Goal: Task Accomplishment & Management: Manage account settings

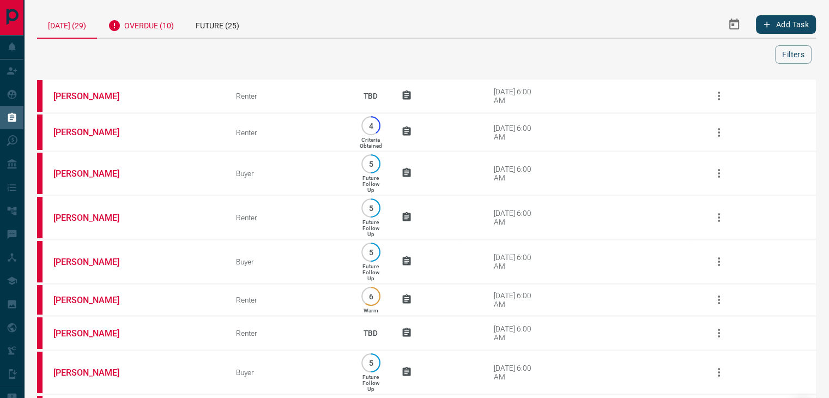
click at [156, 26] on div "Overdue (10)" at bounding box center [141, 24] width 88 height 27
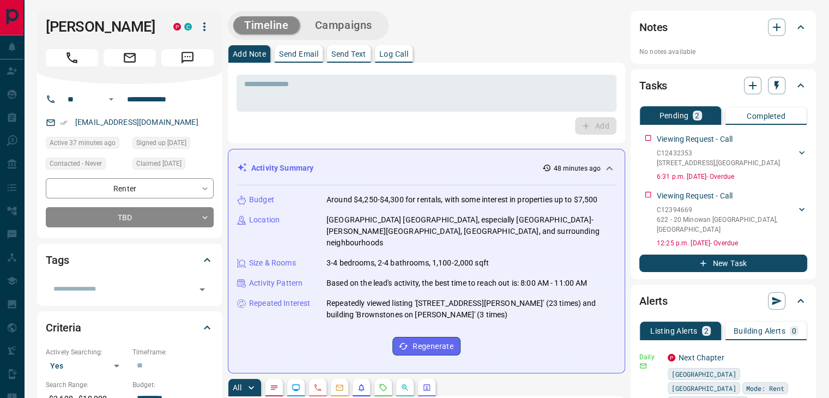
click at [407, 177] on div "Activity Summary 48 minutes ago" at bounding box center [426, 168] width 379 height 20
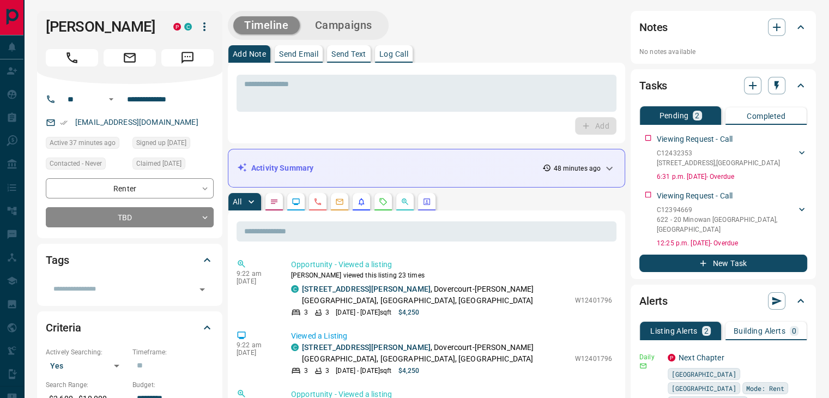
click at [379, 202] on icon "Requests" at bounding box center [383, 201] width 9 height 9
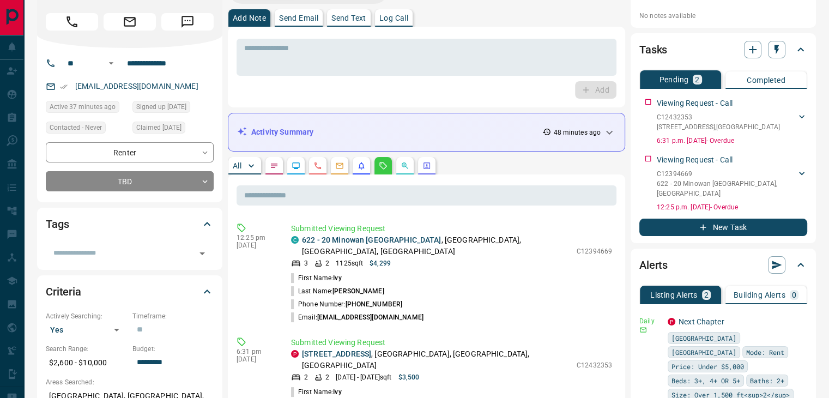
scroll to position [54, 0]
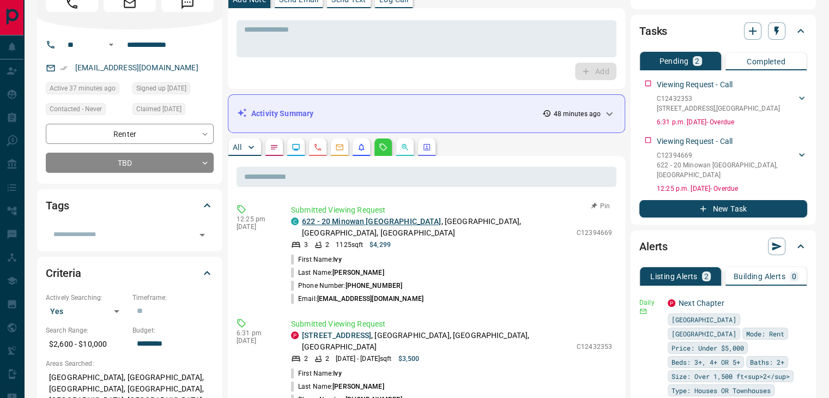
click at [380, 224] on link "622 - 20 Minowan [GEOGRAPHIC_DATA]" at bounding box center [371, 221] width 139 height 9
click at [343, 330] on p "[STREET_ADDRESS]" at bounding box center [436, 341] width 269 height 23
click at [338, 331] on link "[STREET_ADDRESS]" at bounding box center [336, 335] width 69 height 9
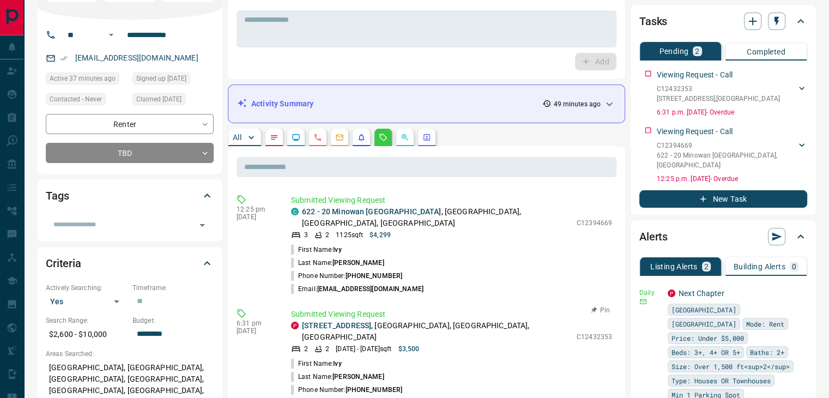
scroll to position [0, 0]
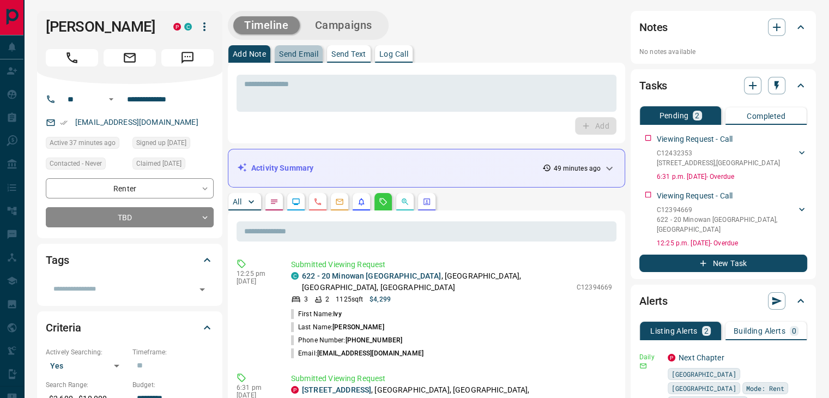
click at [312, 56] on p "Send Email" at bounding box center [298, 54] width 39 height 8
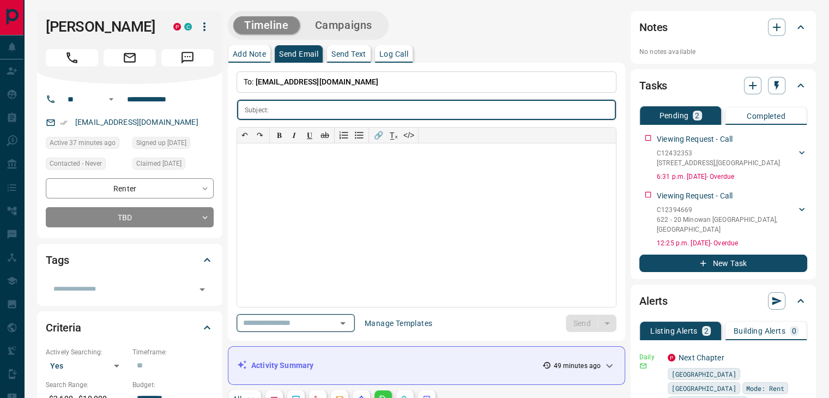
click at [290, 322] on input "text" at bounding box center [280, 323] width 83 height 14
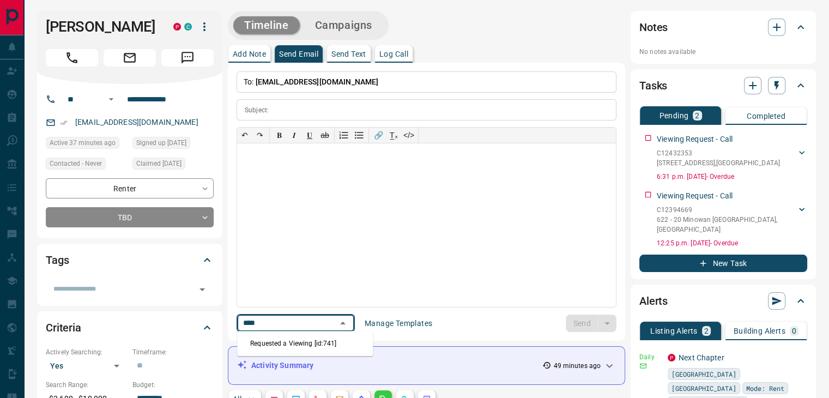
click at [287, 343] on li "Requested a Viewing [id:741]" at bounding box center [305, 343] width 136 height 16
type input "****"
type input "**********"
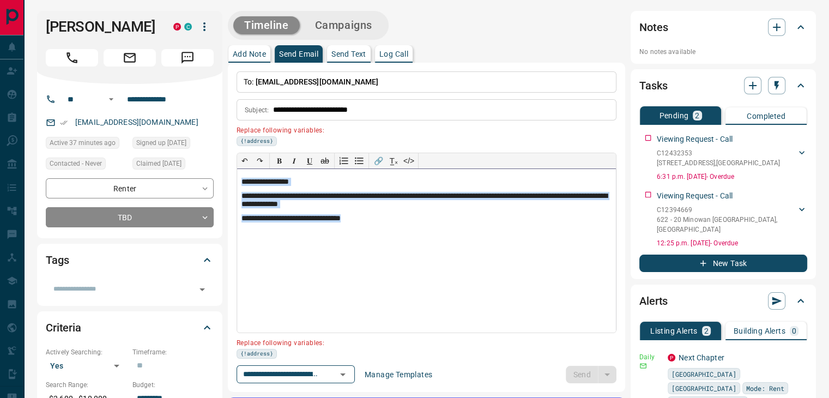
drag, startPoint x: 404, startPoint y: 232, endPoint x: 216, endPoint y: 167, distance: 198.8
copy div "**********"
click at [649, 136] on div "Viewing Request - Call C12432353 [STREET_ADDRESS][PERSON_NAME] [PHONE_NUMBER] […" at bounding box center [723, 155] width 168 height 52
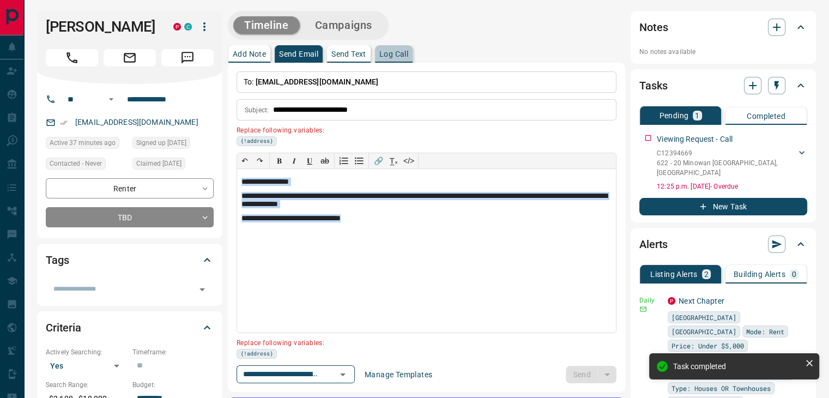
click at [387, 50] on p "Log Call" at bounding box center [393, 54] width 29 height 8
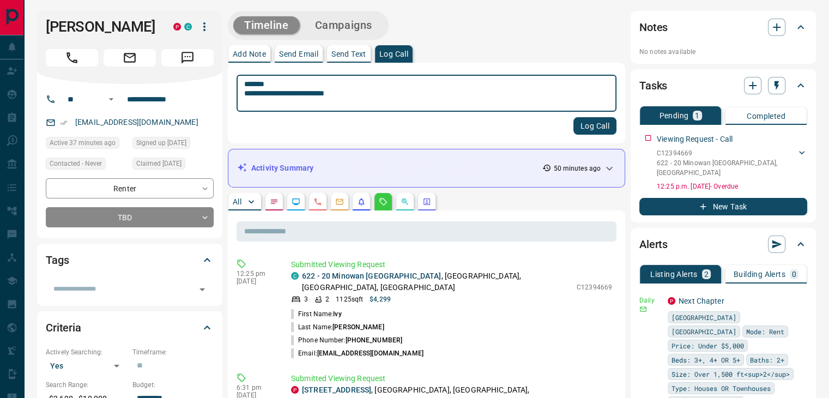
type textarea "**********"
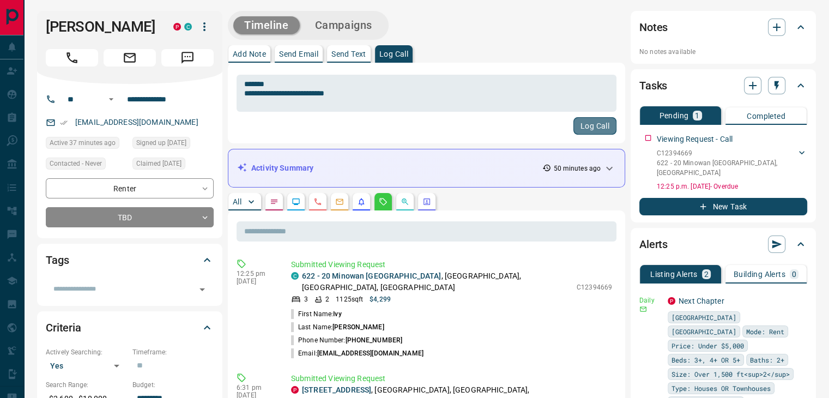
click at [596, 130] on button "Log Call" at bounding box center [594, 125] width 43 height 17
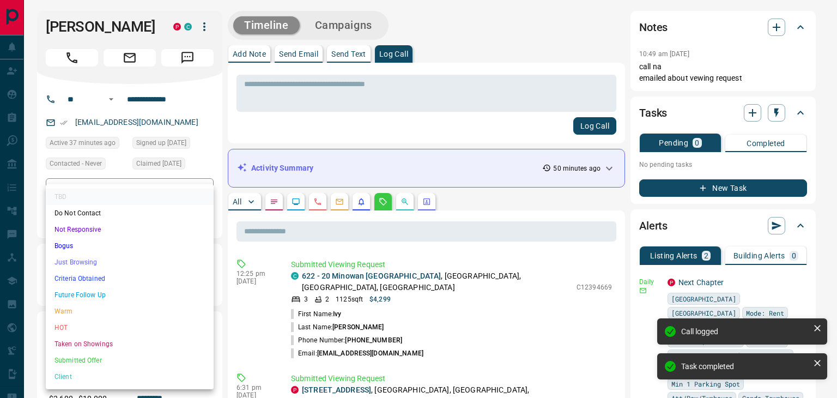
click at [102, 293] on li "Future Follow Up" at bounding box center [130, 295] width 168 height 16
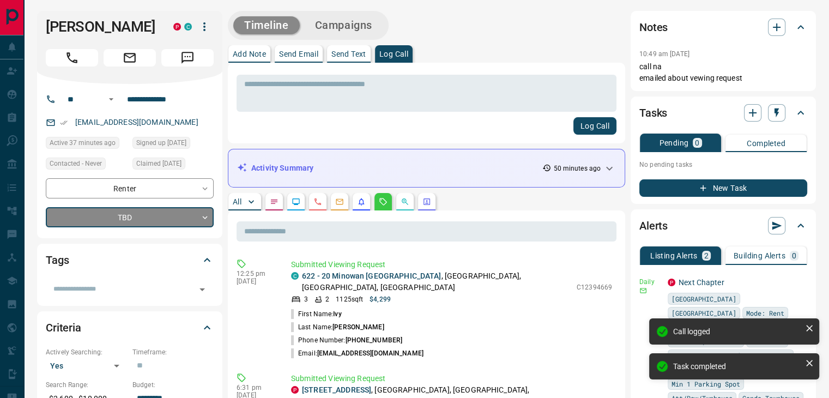
type input "*"
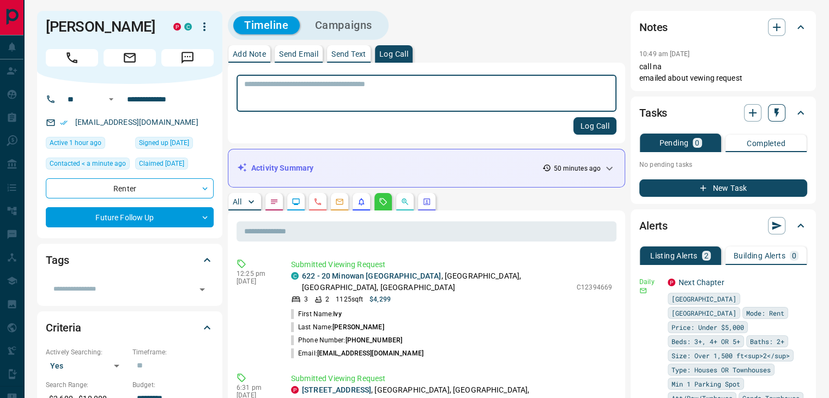
click at [770, 110] on button "button" at bounding box center [776, 112] width 17 height 17
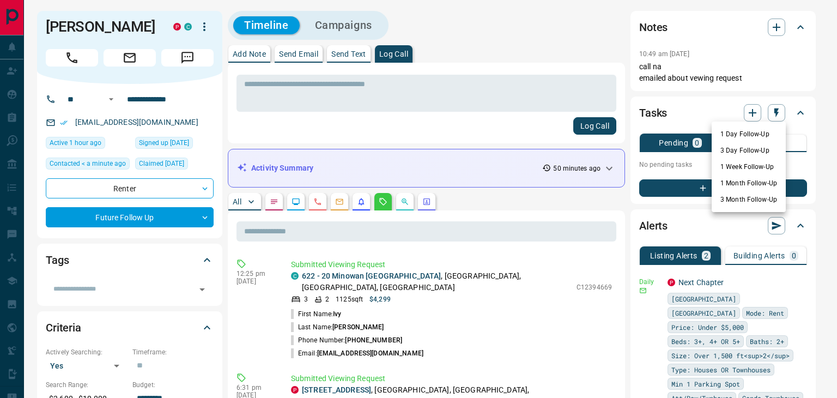
click at [745, 134] on li "1 Day Follow-Up" at bounding box center [748, 134] width 74 height 16
